Goal: Task Accomplishment & Management: Use online tool/utility

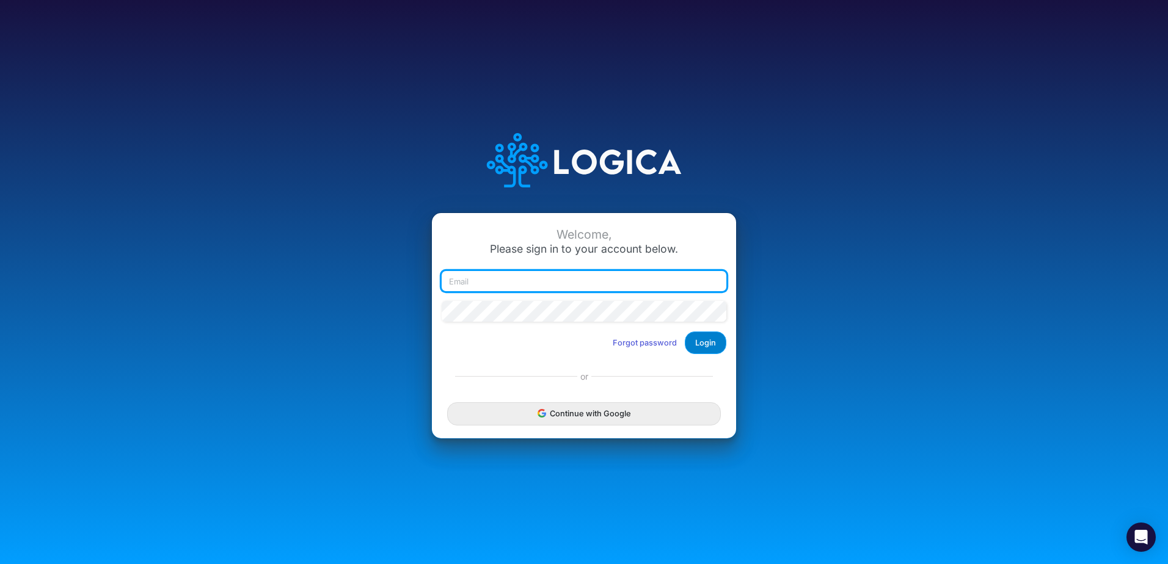
type input "ahinrichs@heritage-communities.com"
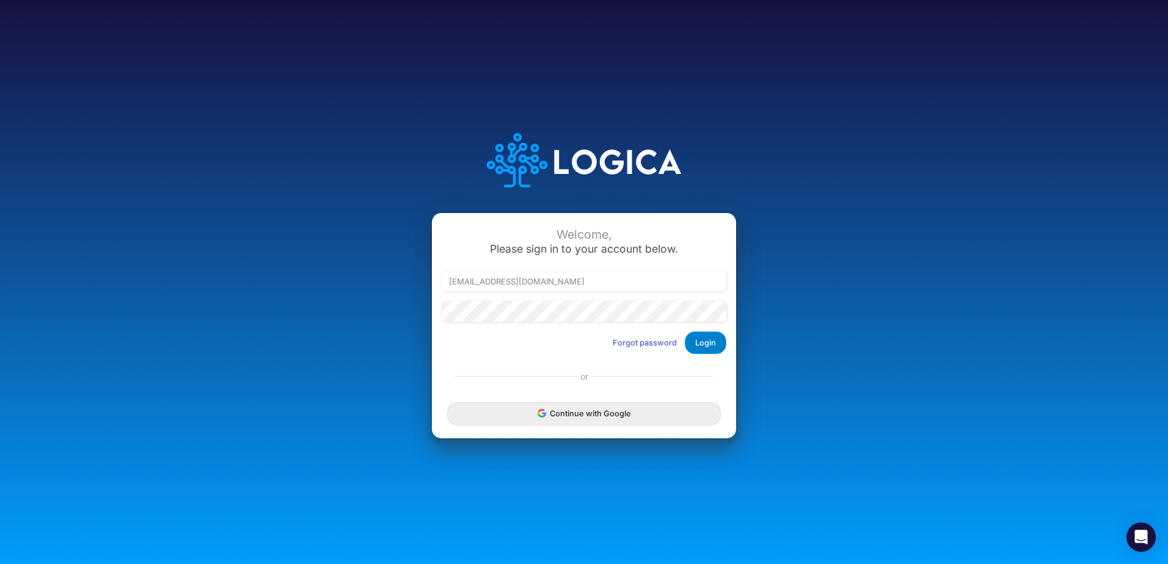
click at [702, 343] on button "Login" at bounding box center [706, 343] width 42 height 23
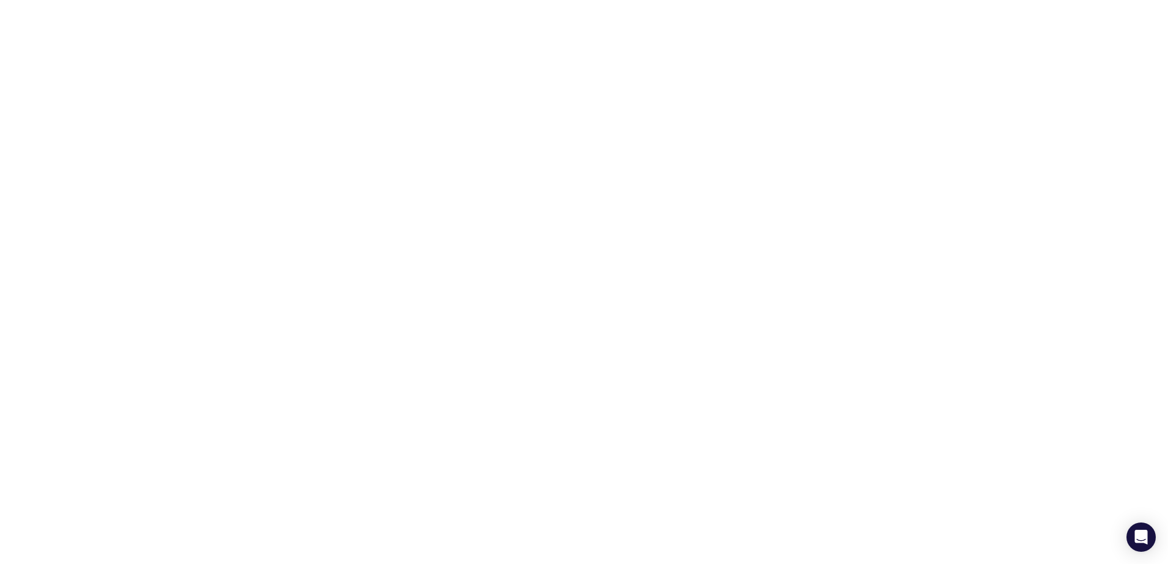
click at [460, 5] on html at bounding box center [584, 2] width 1168 height 5
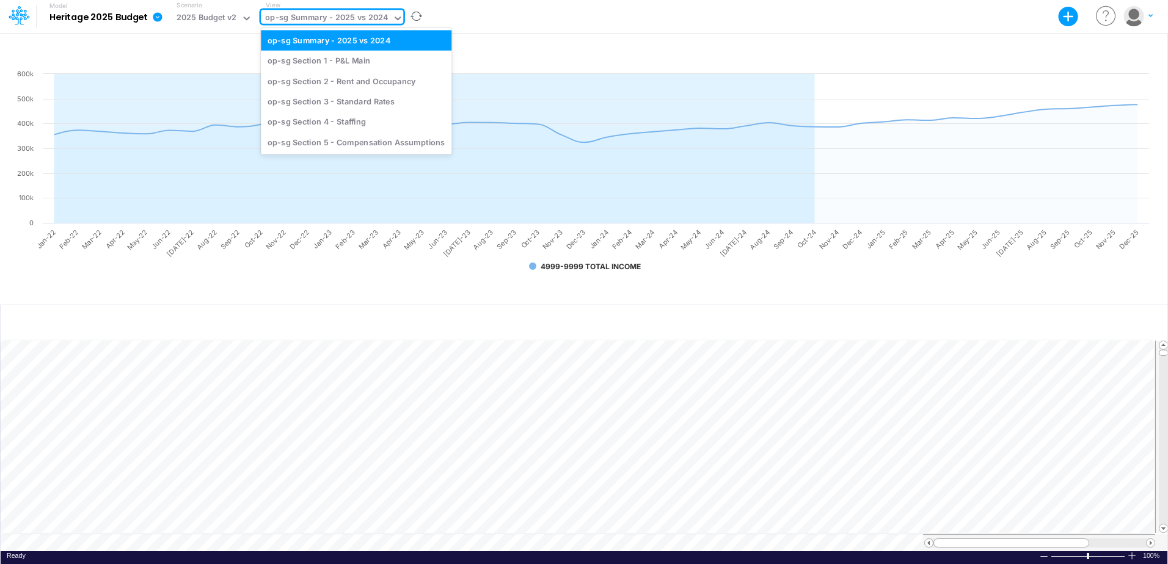
click at [288, 20] on div "op-sg Summary - 2025 vs 2024" at bounding box center [326, 19] width 123 height 14
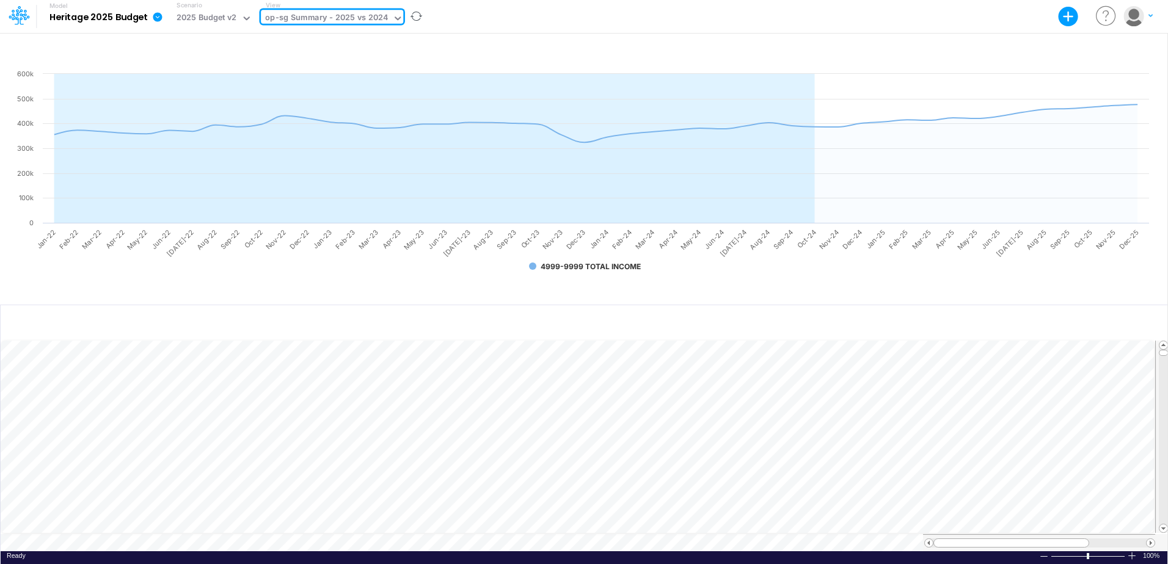
click at [288, 20] on div "op-sg Summary - 2025 vs 2024" at bounding box center [326, 19] width 123 height 14
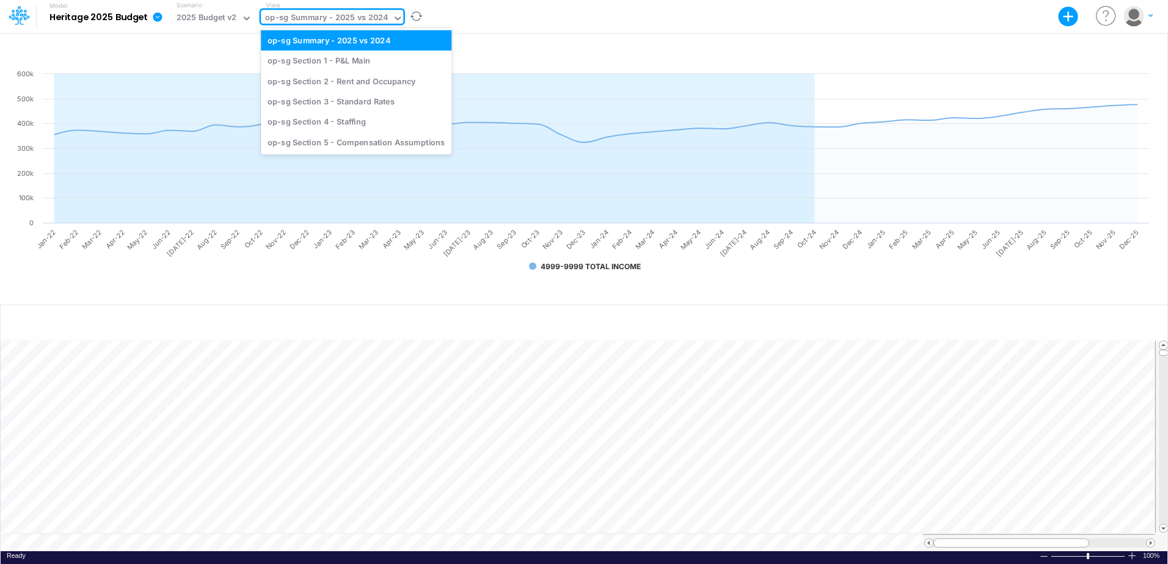
click at [288, 20] on div "op-sg Summary - 2025 vs 2024" at bounding box center [326, 19] width 123 height 14
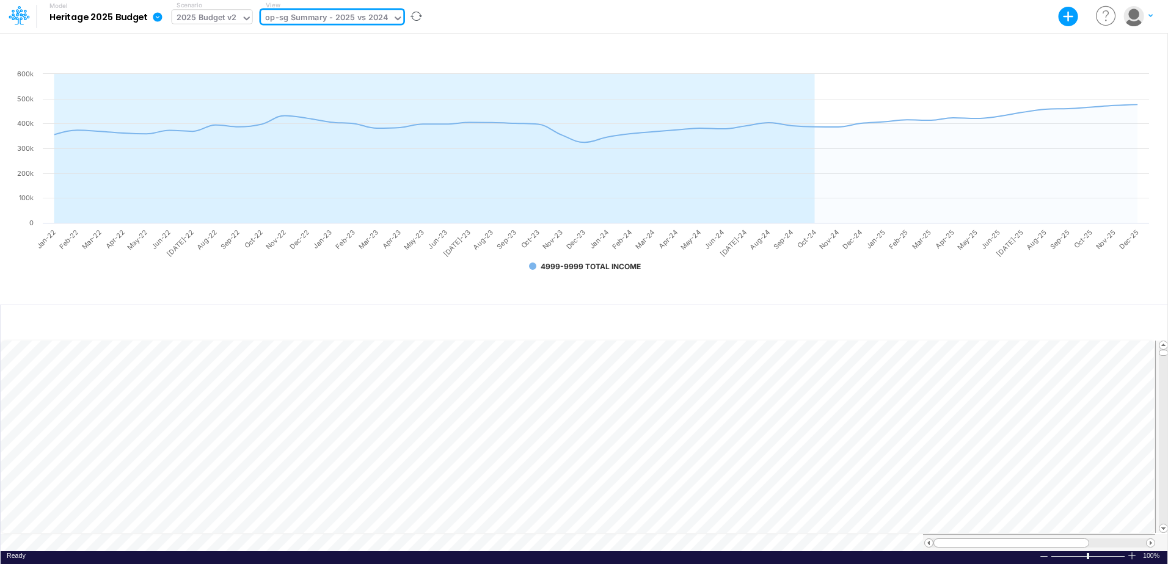
click at [222, 21] on div "2025 Budget v2" at bounding box center [207, 19] width 60 height 14
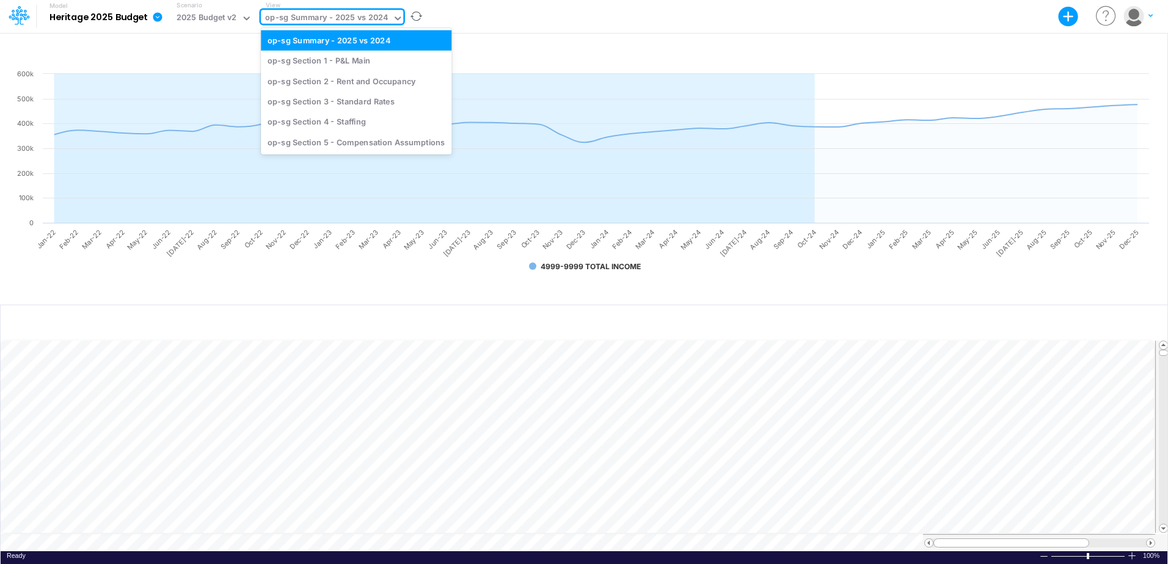
click at [281, 15] on div "op-sg Summary - 2025 vs 2024" at bounding box center [326, 19] width 123 height 14
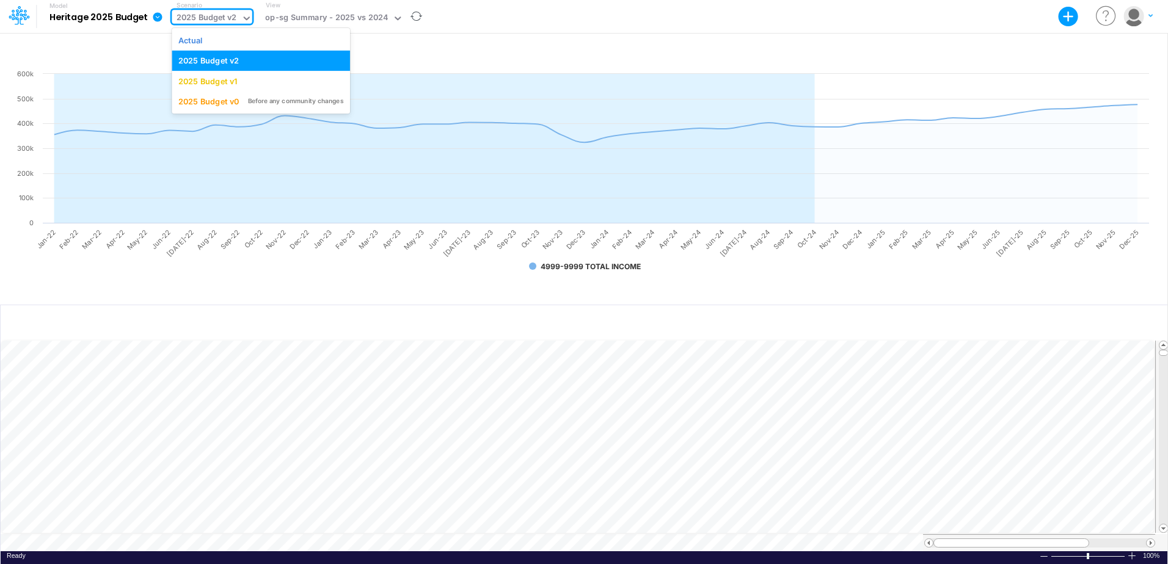
click at [222, 20] on div "2025 Budget v2" at bounding box center [207, 19] width 60 height 14
click at [272, 11] on div "op-sg Summary - 2025 vs 2024" at bounding box center [326, 19] width 131 height 18
